Goal: Task Accomplishment & Management: Use online tool/utility

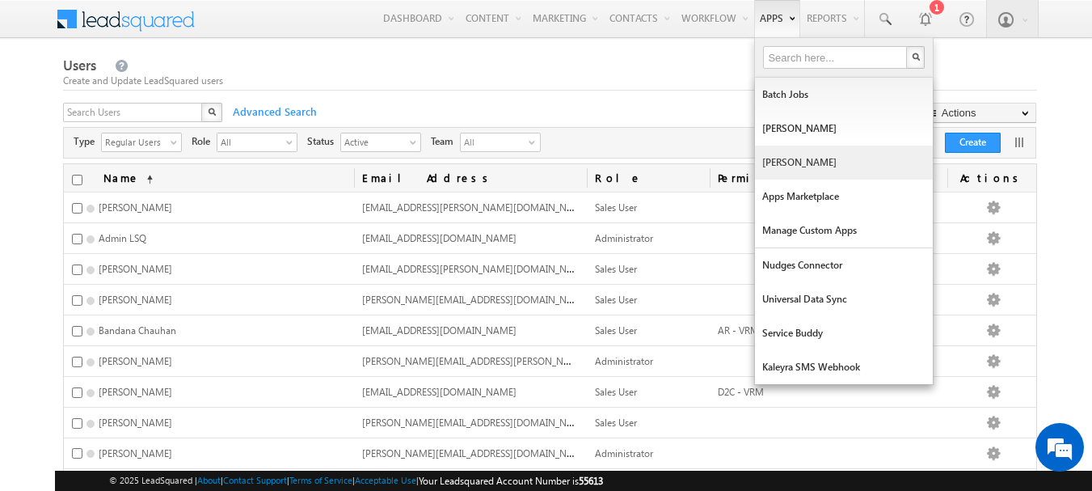
click at [814, 168] on link "Manage Lapps" at bounding box center [844, 162] width 178 height 34
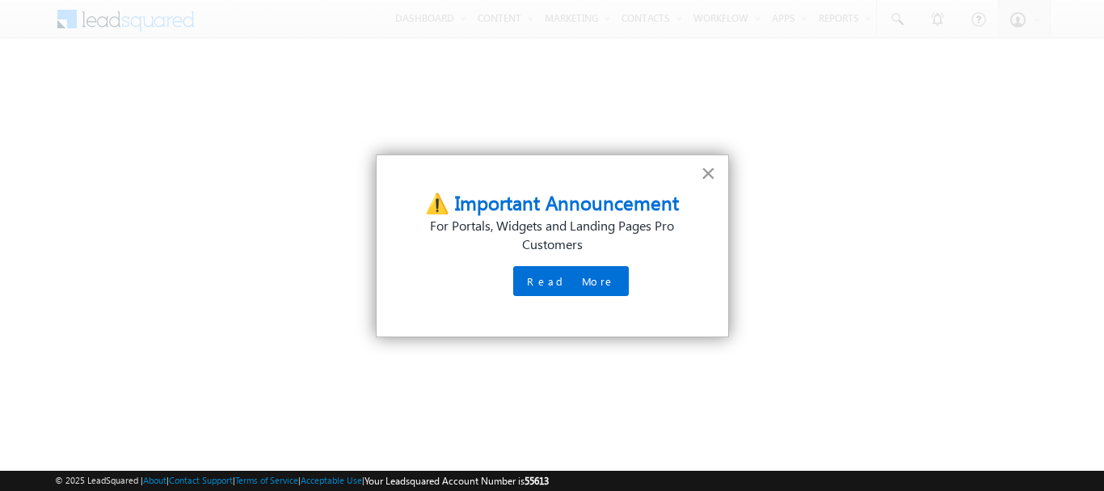
click at [704, 177] on button "×" at bounding box center [708, 173] width 15 height 26
